Goal: Task Accomplishment & Management: Use online tool/utility

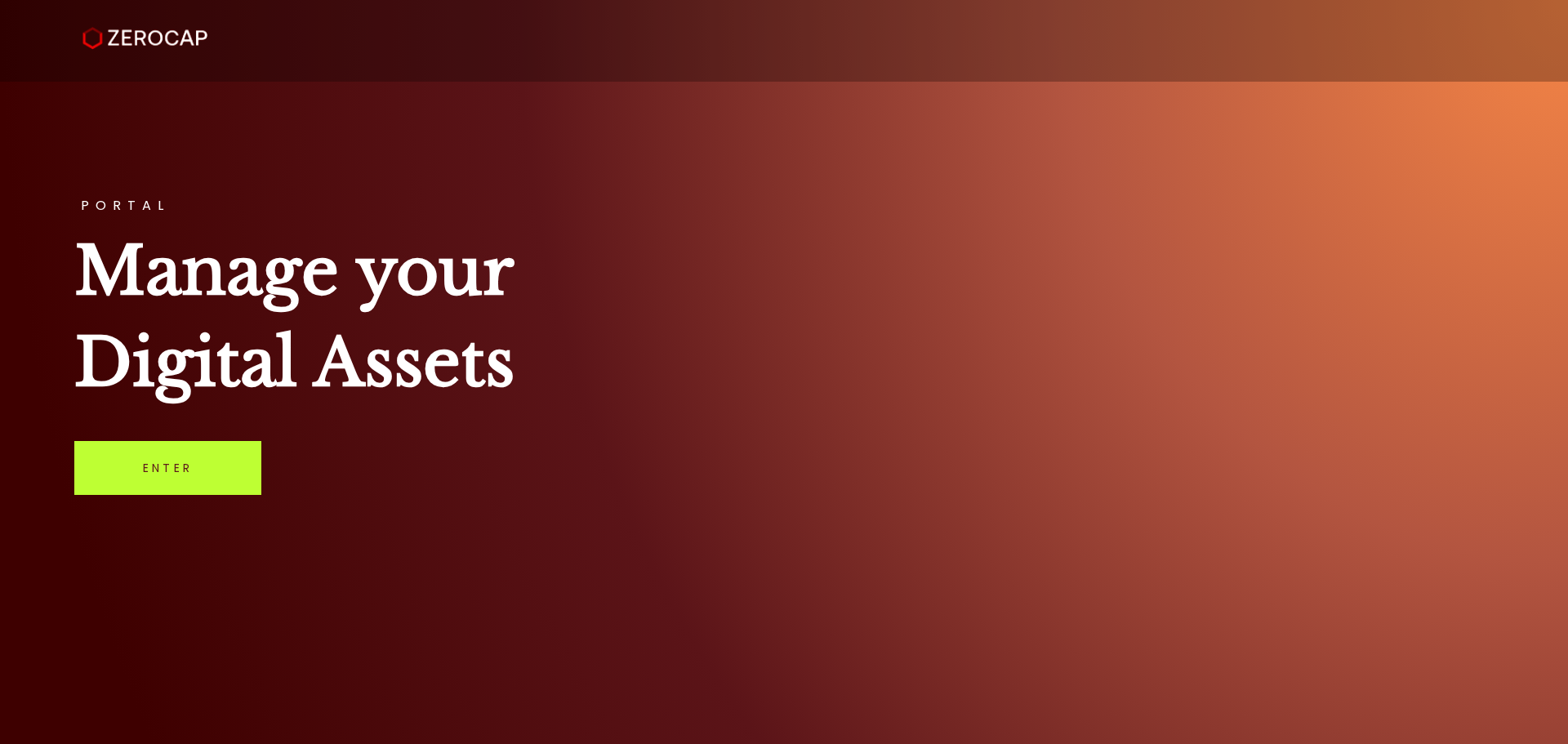
click at [166, 476] on link "Enter" at bounding box center [168, 468] width 187 height 54
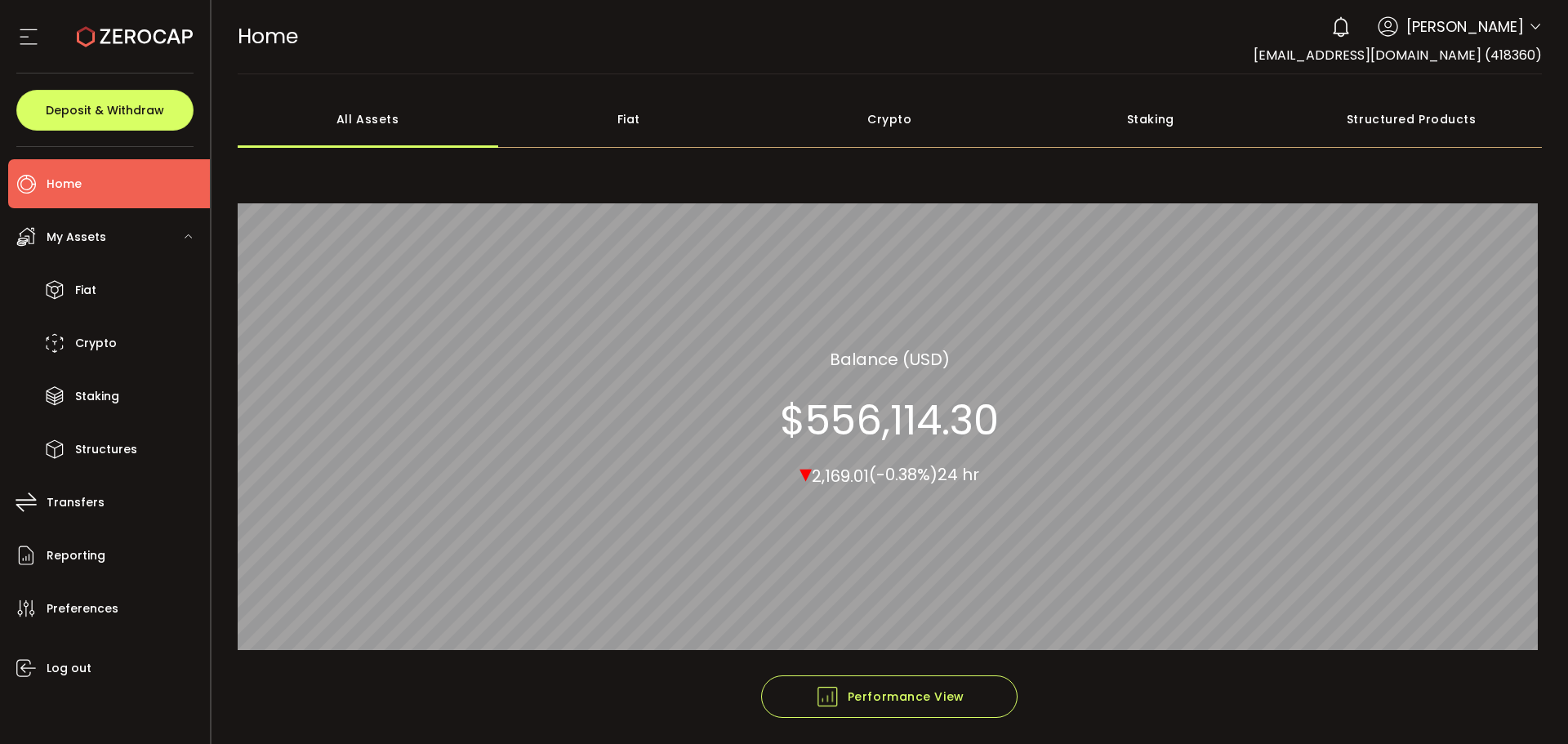
click at [1531, 22] on icon at bounding box center [1535, 27] width 13 height 13
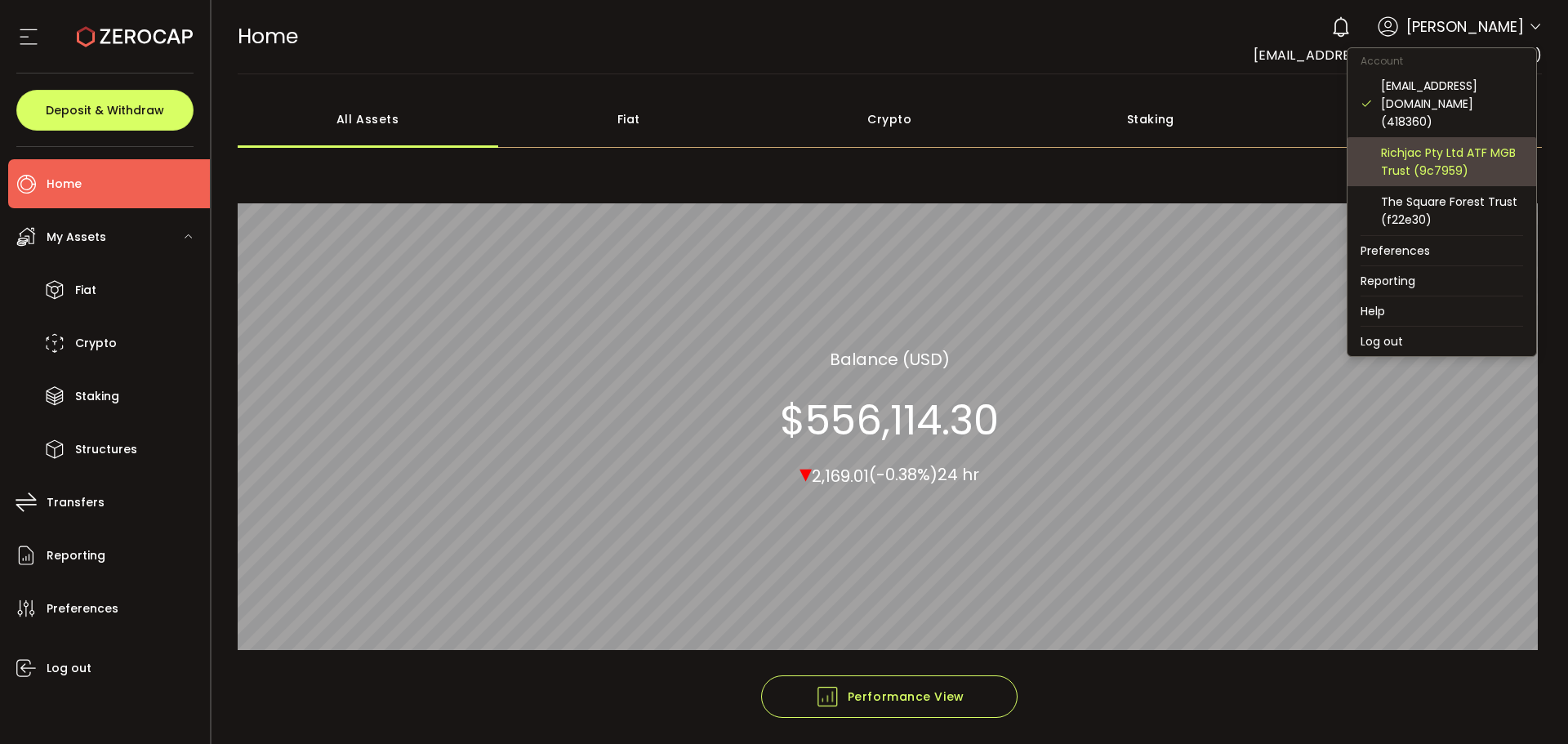
click at [1445, 145] on div "Richjac Pty Ltd ATF MGB Trust (9c7959)" at bounding box center [1452, 162] width 142 height 36
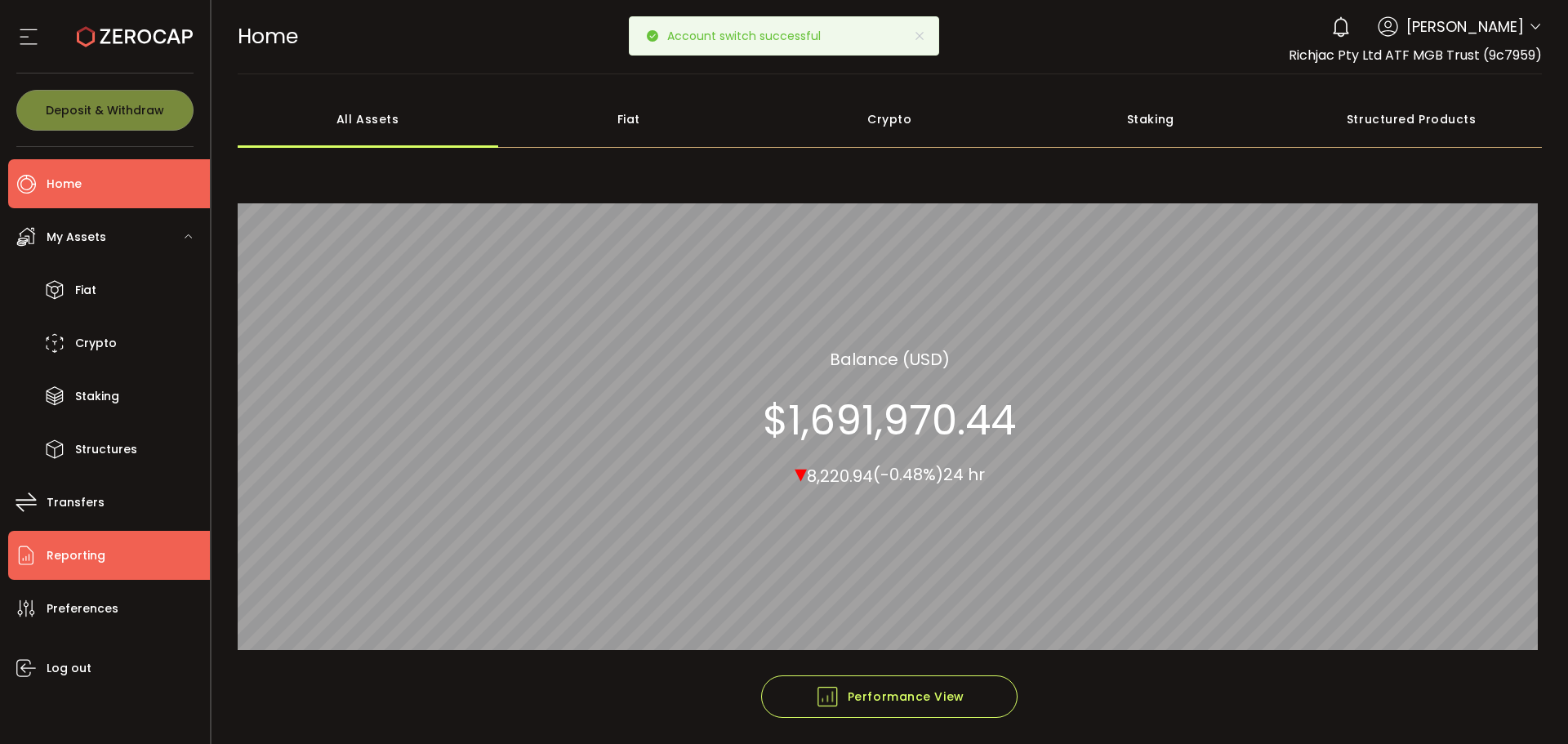
click at [83, 553] on span "Reporting" at bounding box center [76, 555] width 59 height 23
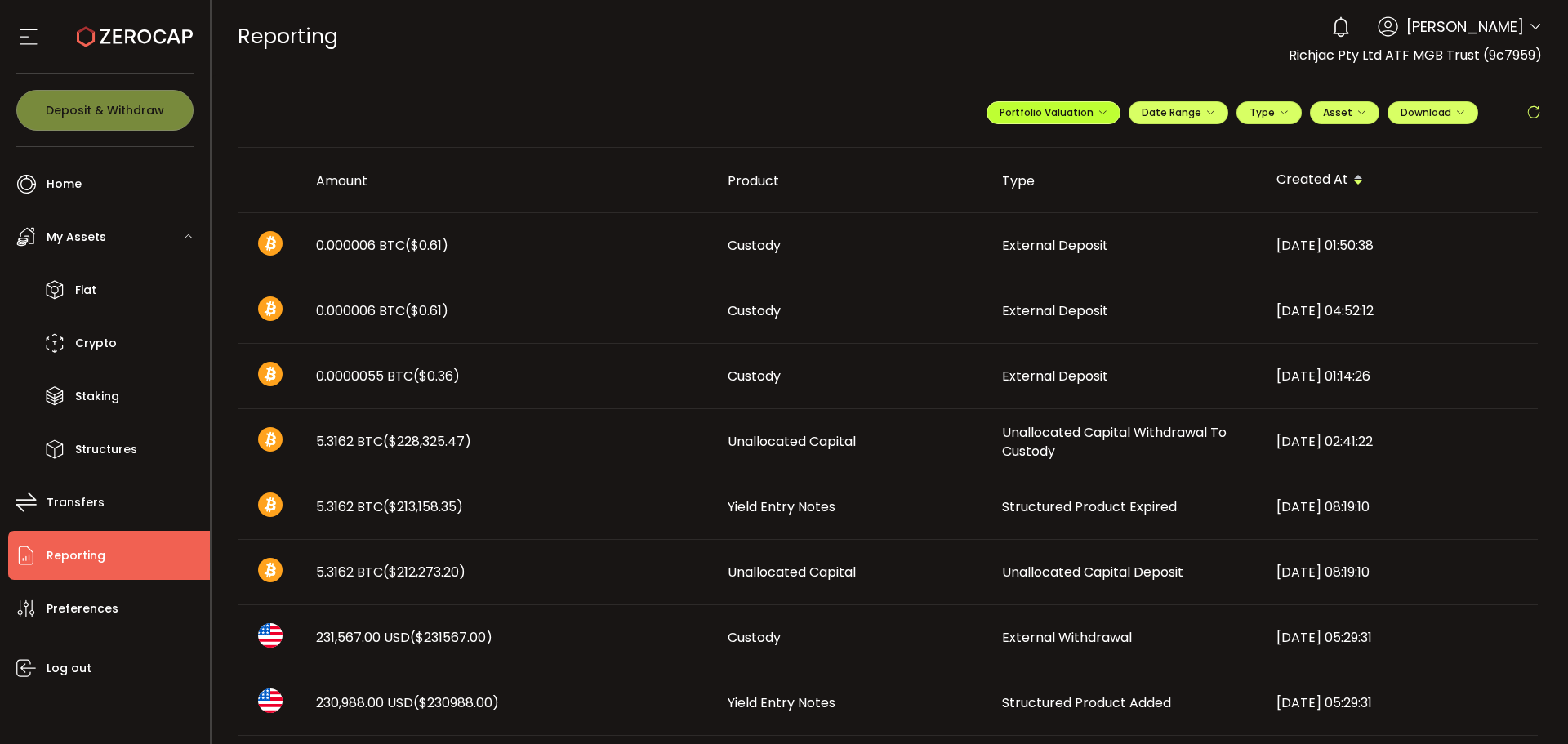
click at [1095, 119] on span "Portfolio Valuation" at bounding box center [1053, 112] width 107 height 14
click at [981, 156] on input "**********" at bounding box center [988, 152] width 65 height 21
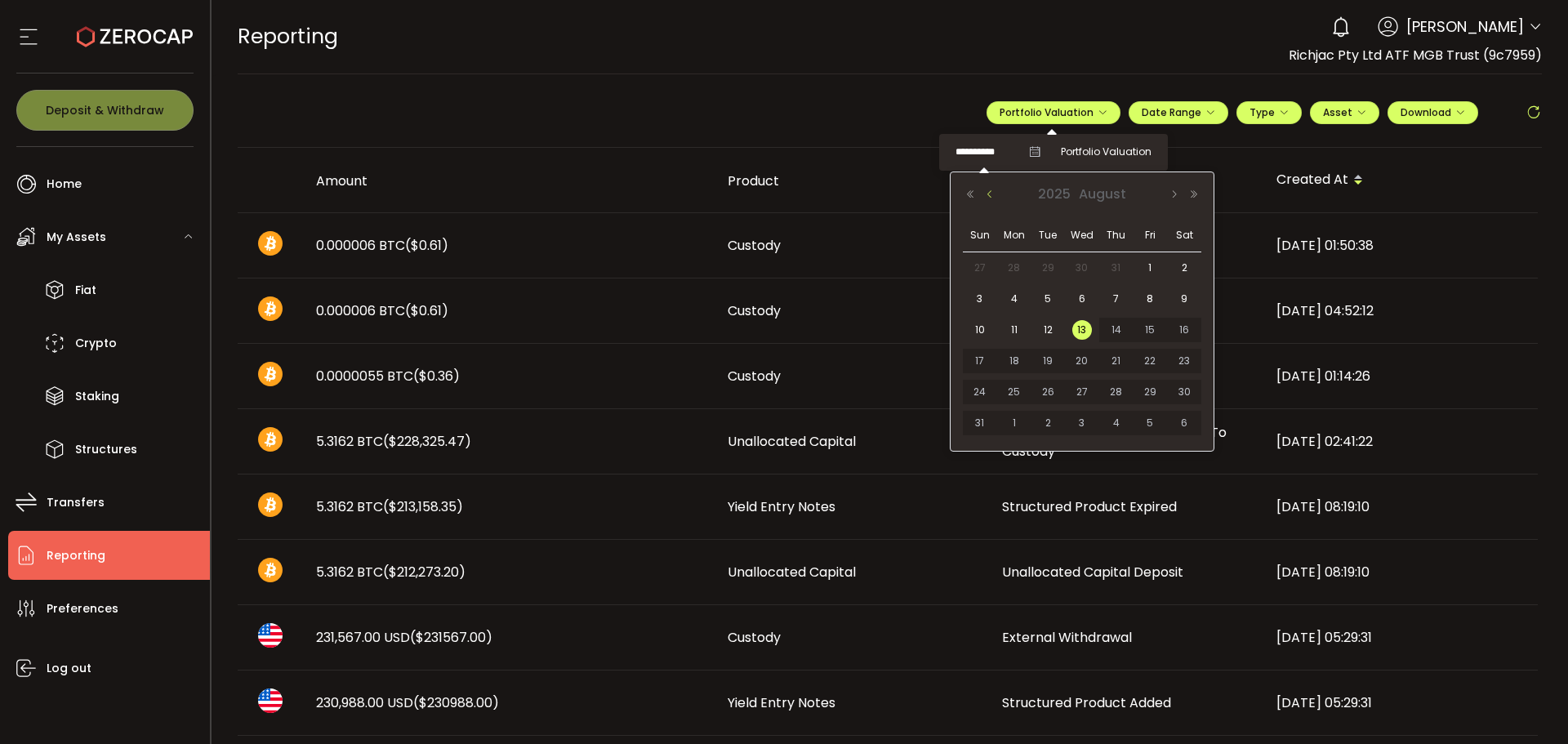
click at [987, 196] on button "Previous Month" at bounding box center [990, 194] width 20 height 11
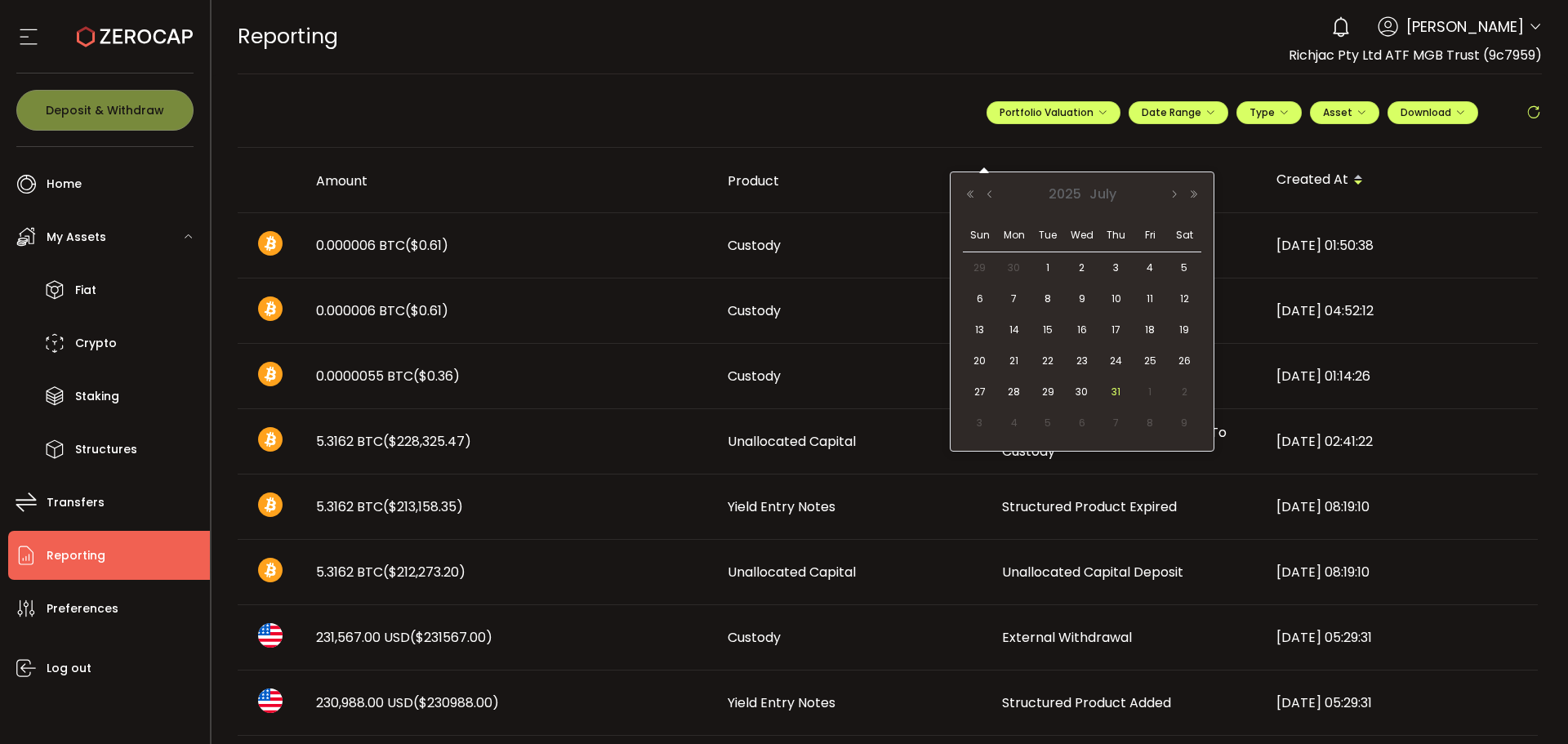
click at [1117, 391] on span "31" at bounding box center [1116, 392] width 20 height 20
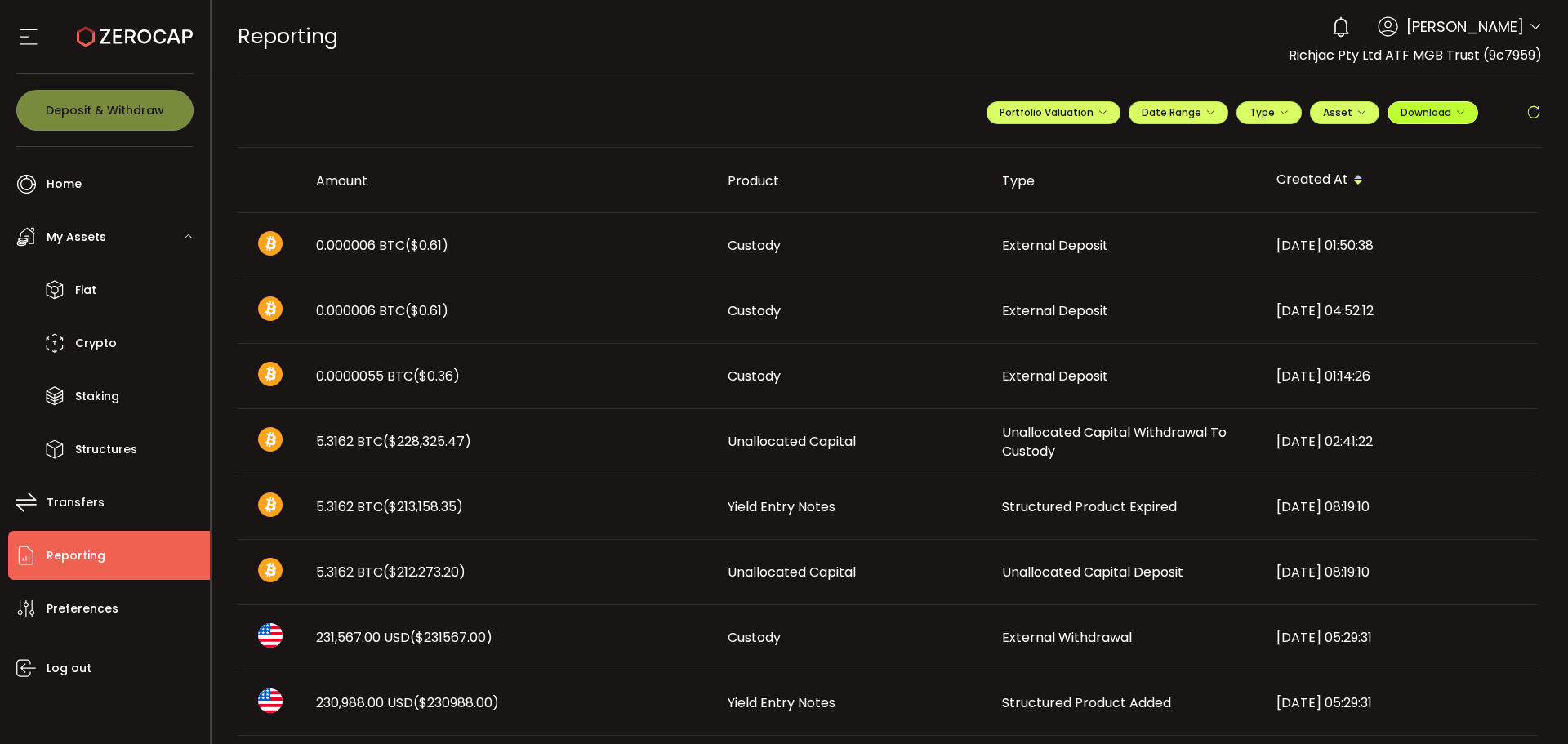
click at [1455, 115] on icon "button" at bounding box center [1460, 112] width 9 height 9
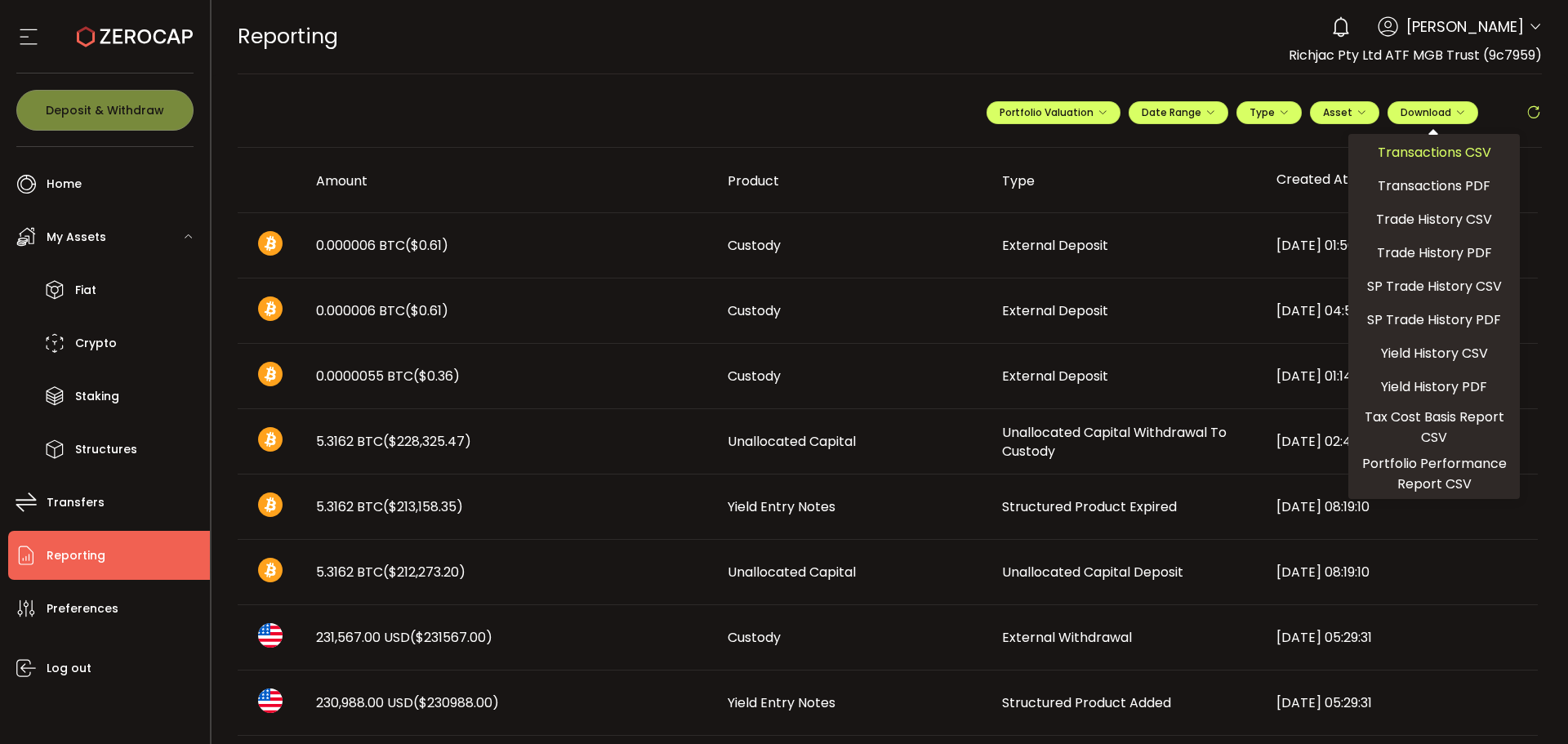
click at [1454, 146] on span "Transactions CSV" at bounding box center [1433, 152] width 113 height 21
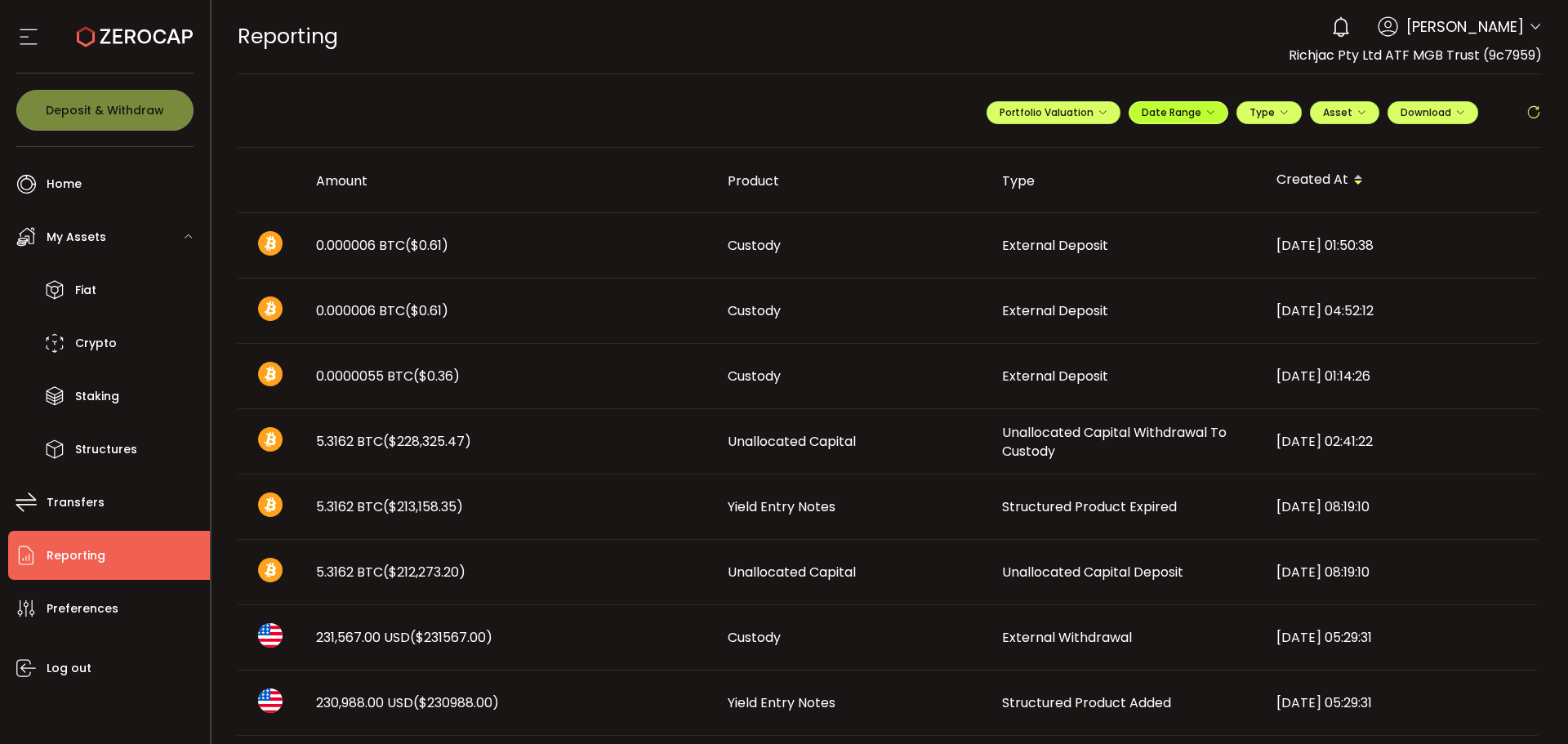
click at [1205, 109] on icon "button" at bounding box center [1210, 112] width 9 height 9
click at [1121, 136] on div "-" at bounding box center [1199, 146] width 286 height 22
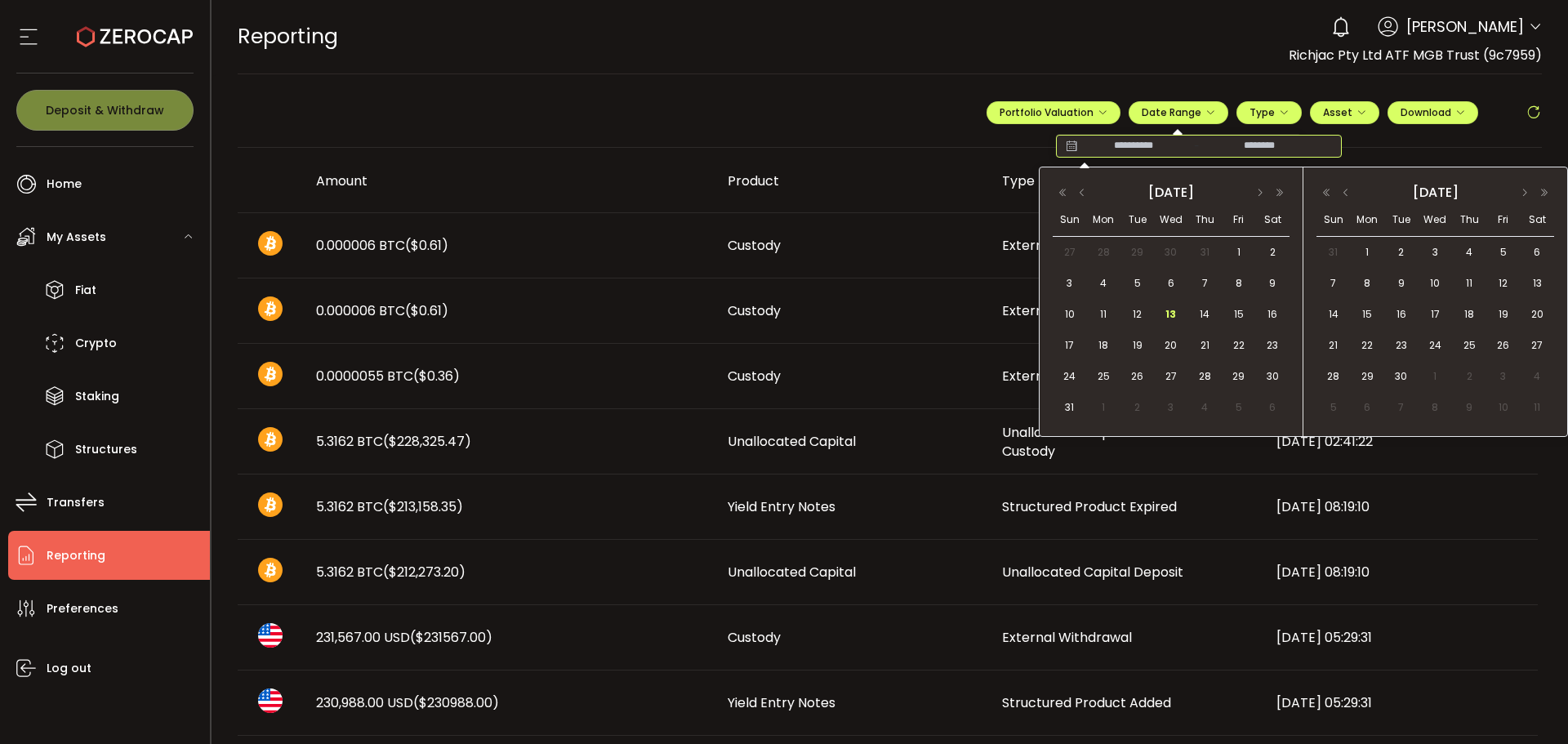
click at [1124, 150] on input at bounding box center [1133, 146] width 105 height 16
click at [1084, 192] on button "button" at bounding box center [1081, 193] width 20 height 11
click at [1133, 254] on span "1" at bounding box center [1137, 252] width 20 height 20
click at [1203, 373] on span "31" at bounding box center [1204, 376] width 20 height 20
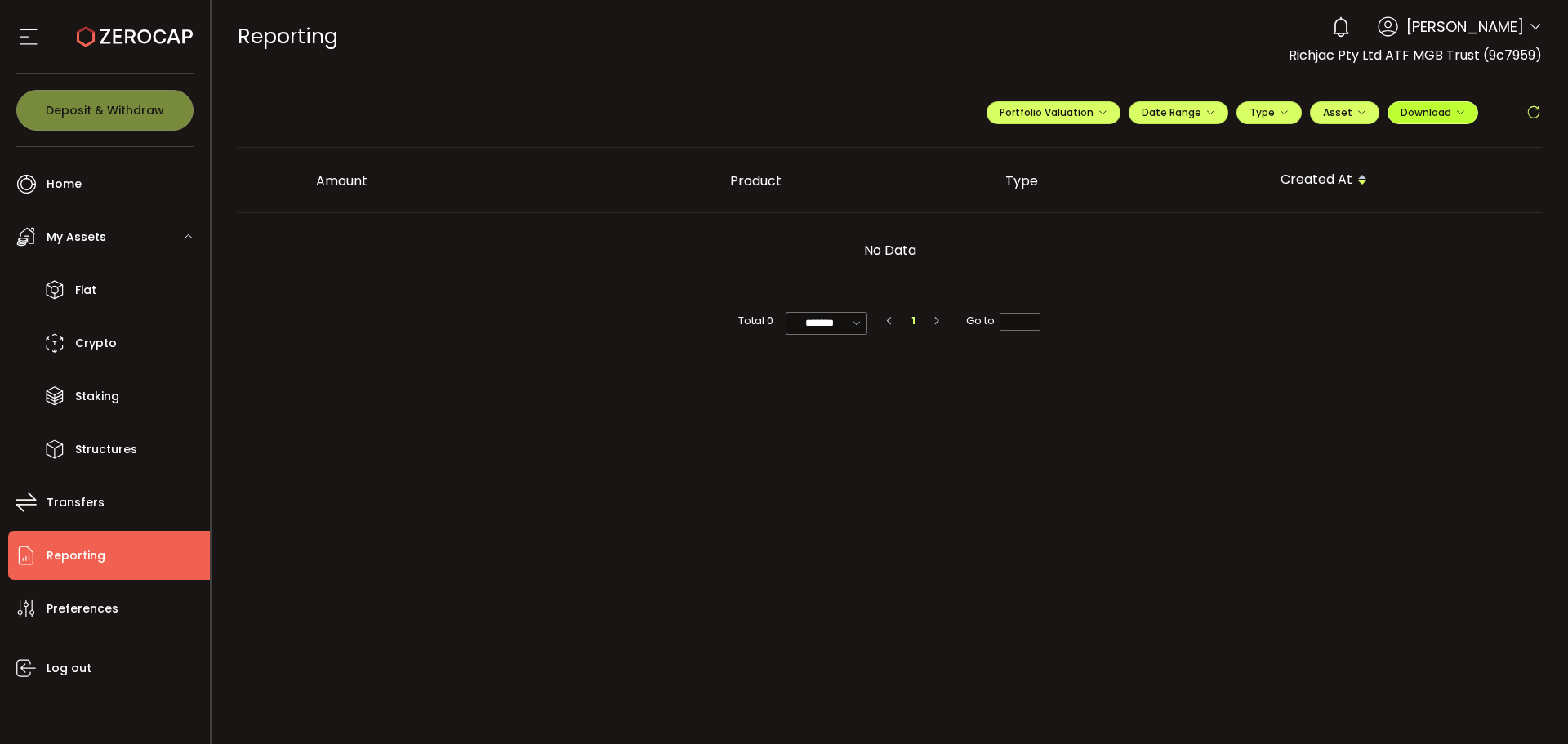
click at [1466, 113] on button "Download" at bounding box center [1433, 112] width 91 height 22
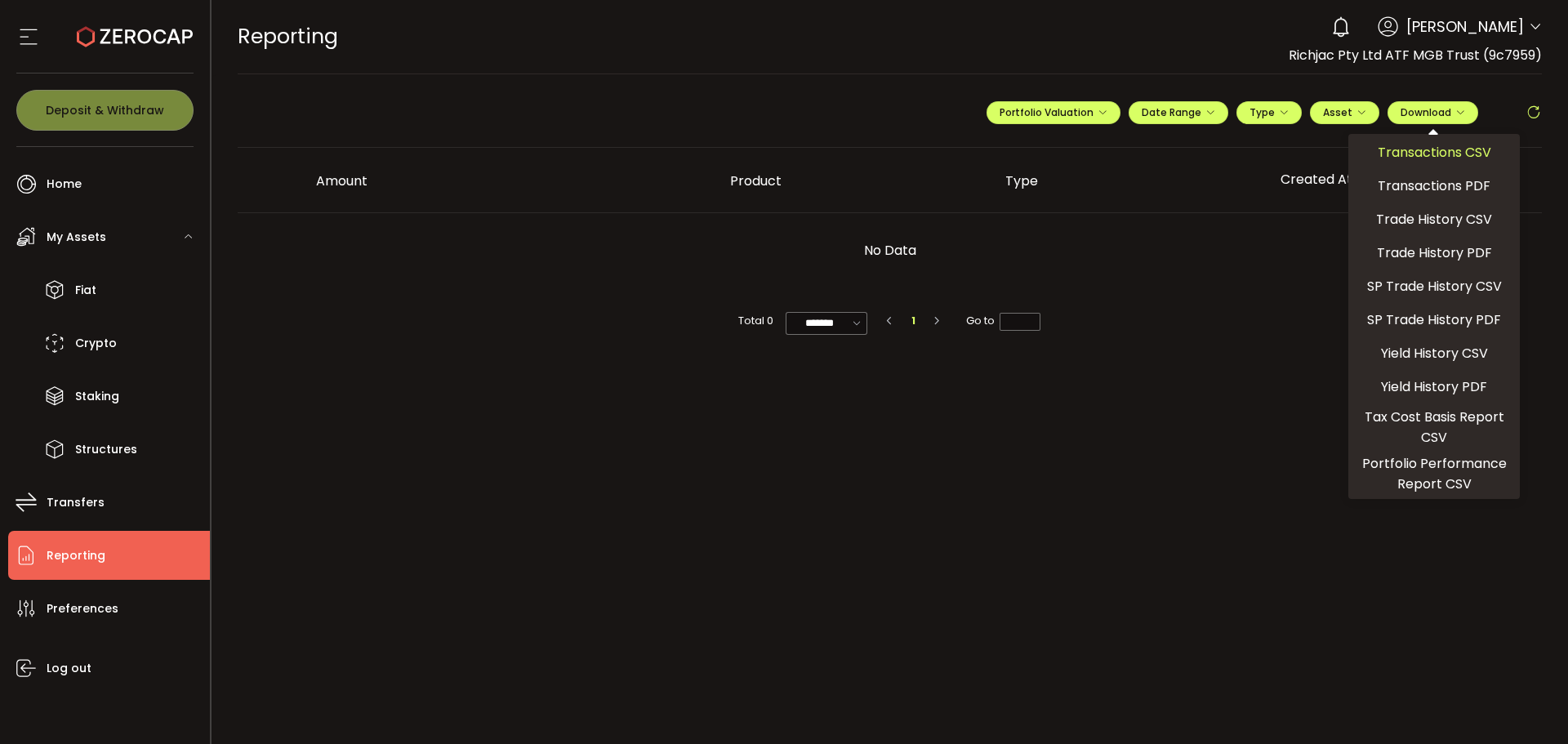
click at [1444, 154] on span "Transactions CSV" at bounding box center [1433, 152] width 113 height 21
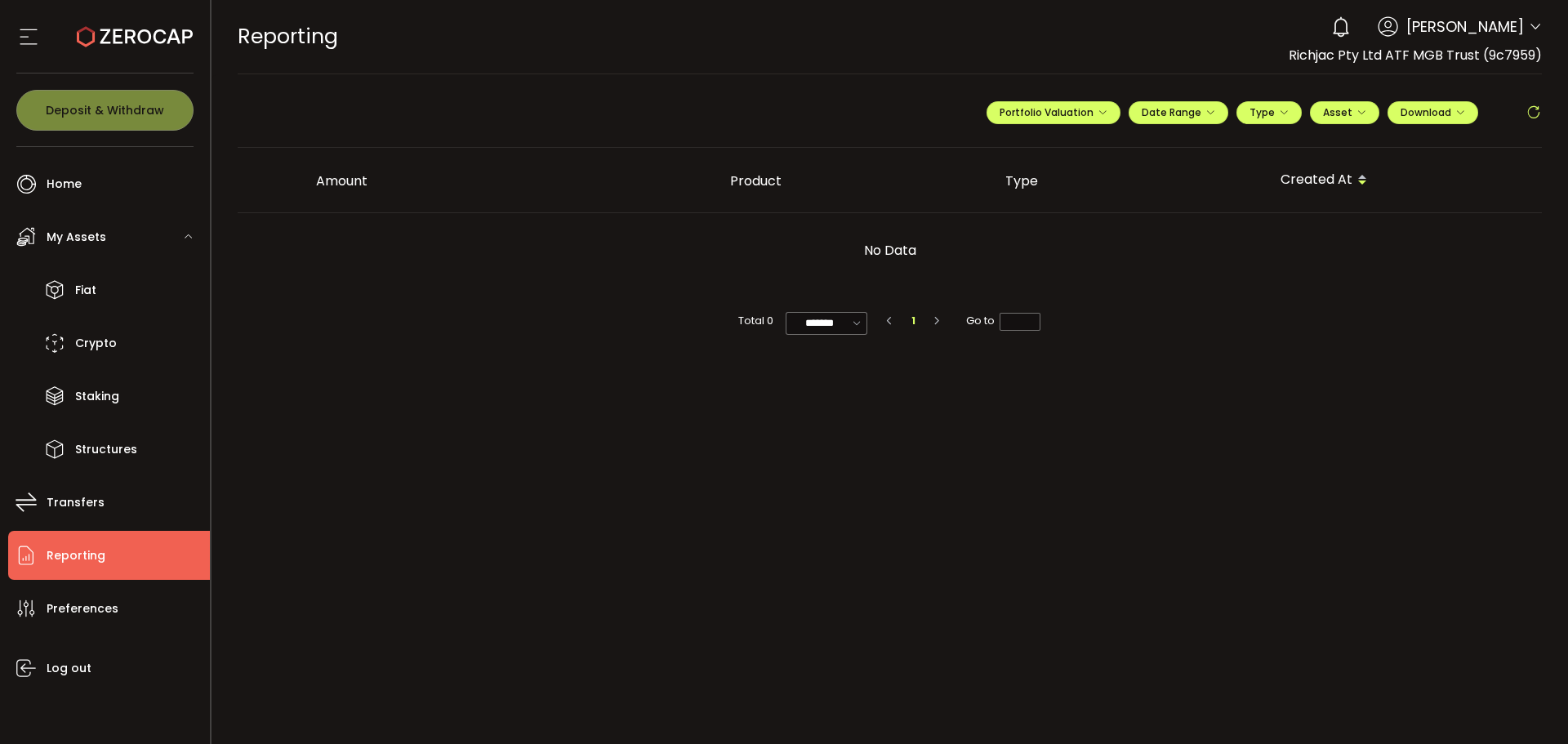
click at [1527, 30] on div "0 Brinley Hales Account admin@pjfo.com.au (418360) Richjac Pty Ltd ATF MGB Trus…" at bounding box center [1433, 27] width 219 height 36
click at [1531, 24] on icon at bounding box center [1535, 27] width 13 height 13
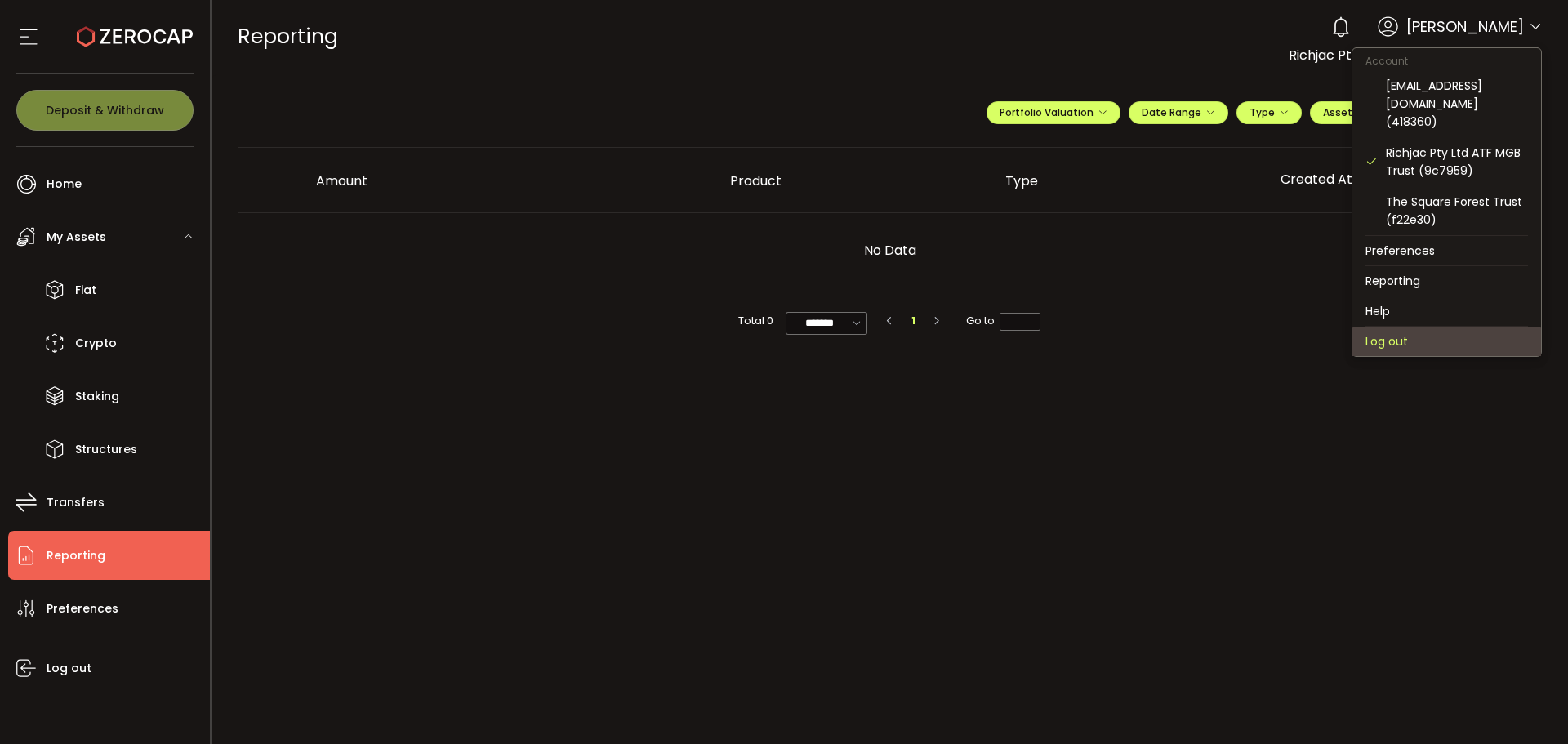
click at [1396, 327] on li "Log out" at bounding box center [1447, 341] width 189 height 29
